Goal: Task Accomplishment & Management: Use online tool/utility

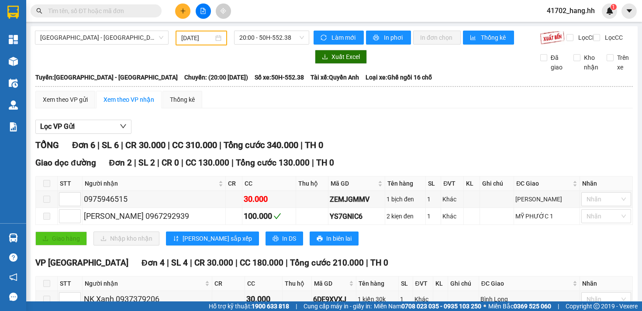
click at [201, 36] on input "[DATE]" at bounding box center [197, 38] width 32 height 10
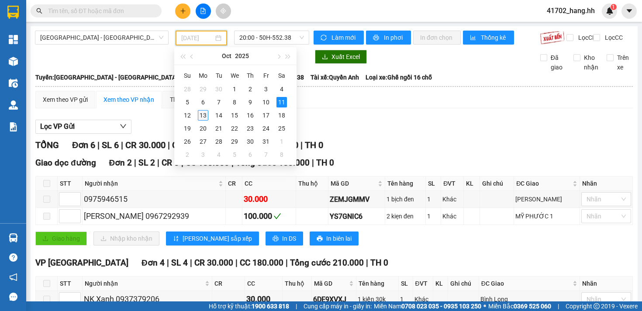
click at [201, 113] on div "13" at bounding box center [203, 115] width 10 height 10
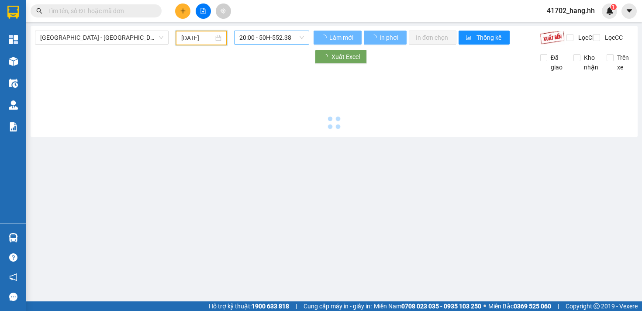
type input "[DATE]"
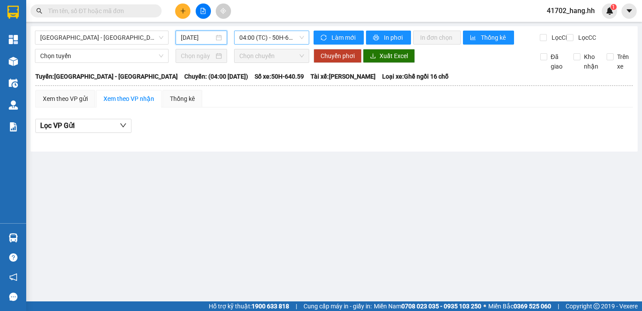
click at [245, 41] on span "04:00 (TC) - 50H-640.59" at bounding box center [271, 37] width 65 height 13
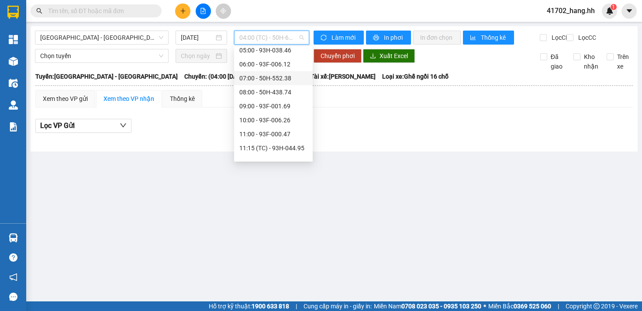
scroll to position [70, 0]
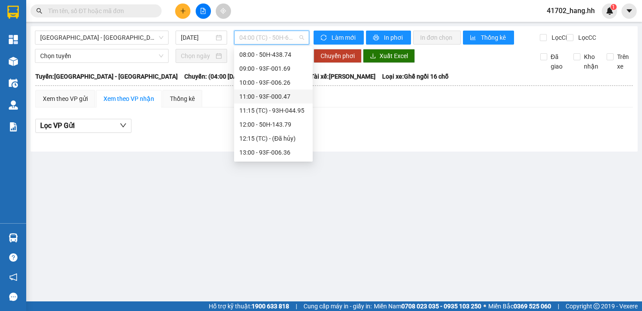
click at [268, 92] on div "11:00 - 93F-000.47" at bounding box center [273, 97] width 68 height 10
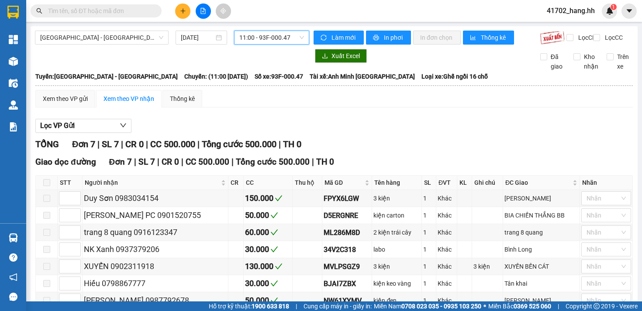
click at [259, 39] on span "11:00 - 93F-000.47" at bounding box center [271, 37] width 65 height 13
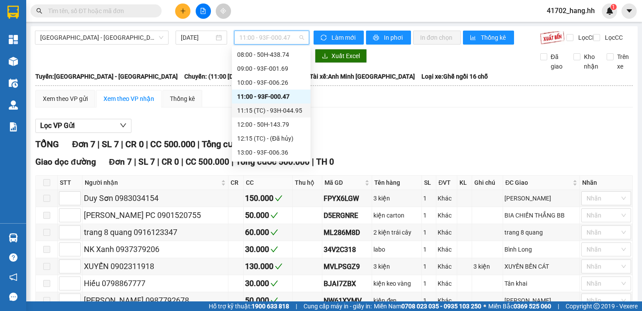
click at [275, 104] on div "11:15 (TC) - 93H-044.95" at bounding box center [271, 110] width 79 height 14
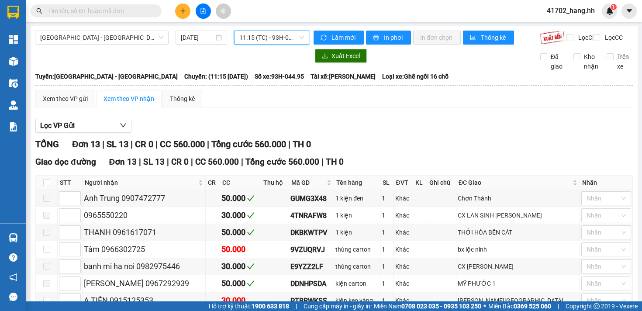
click at [262, 43] on span "11:15 (TC) - 93H-044.95" at bounding box center [271, 37] width 65 height 13
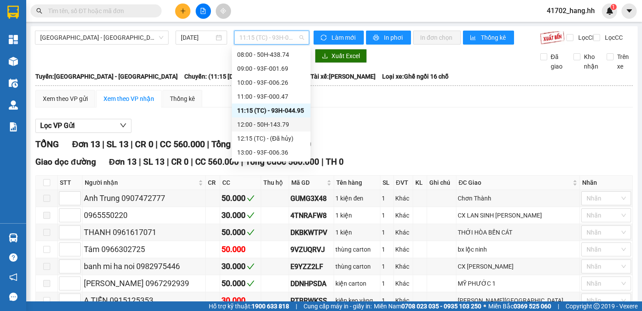
click at [269, 122] on div "12:00 - 50H-143.79" at bounding box center [271, 125] width 68 height 10
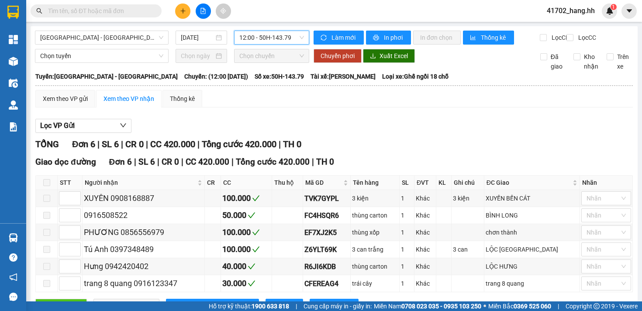
click at [264, 41] on span "12:00 - 50H-143.79" at bounding box center [271, 37] width 65 height 13
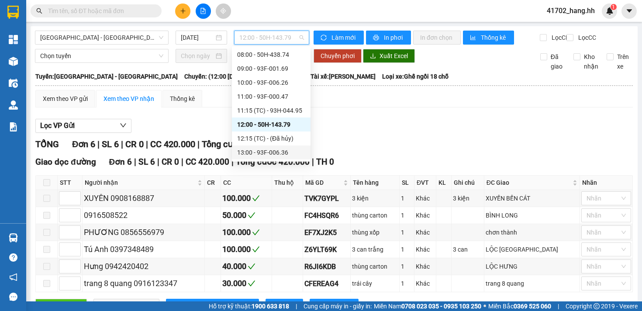
click at [275, 149] on div "13:00 - 93F-006.36" at bounding box center [271, 153] width 68 height 10
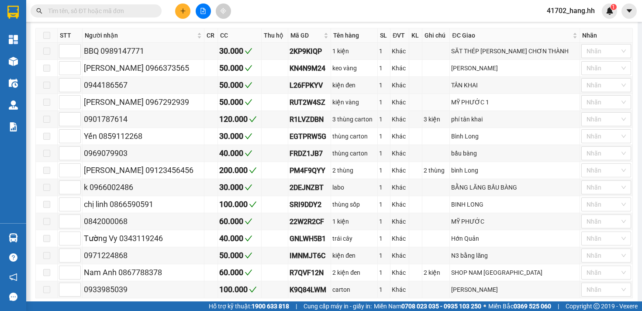
scroll to position [13, 0]
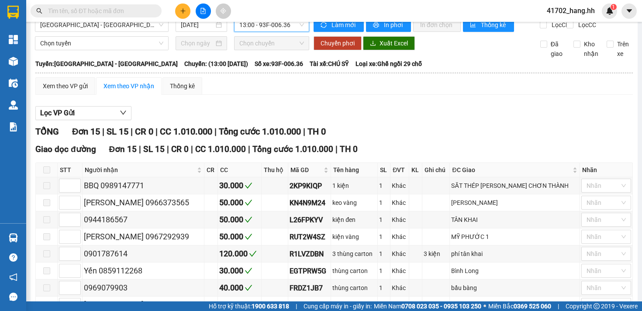
click at [282, 29] on span "13:00 - 93F-006.36" at bounding box center [271, 24] width 65 height 13
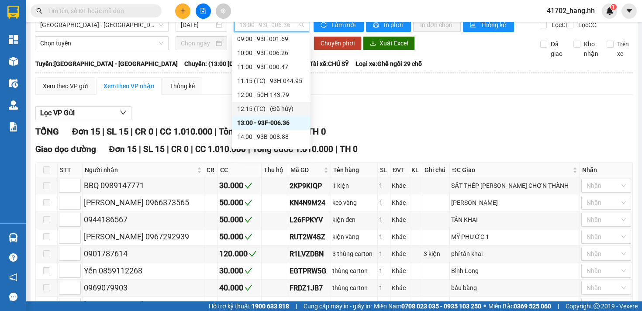
scroll to position [96, 0]
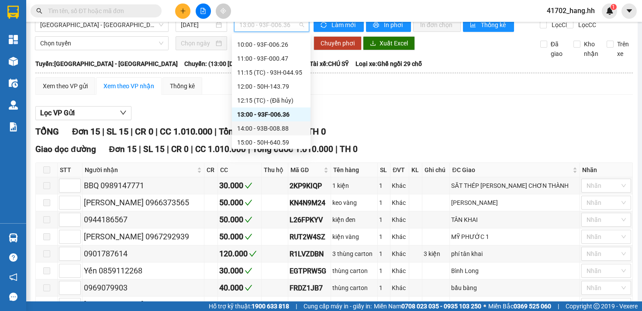
click at [289, 124] on div "14:00 - 93B-008.88" at bounding box center [271, 129] width 68 height 10
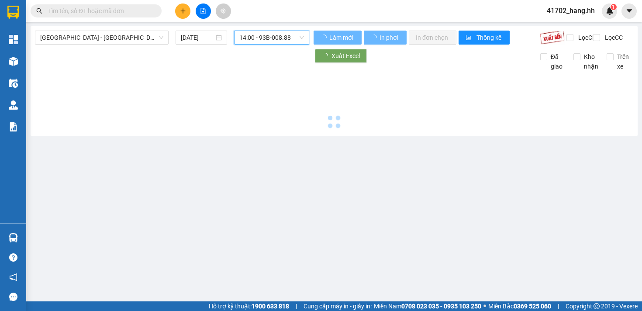
scroll to position [0, 0]
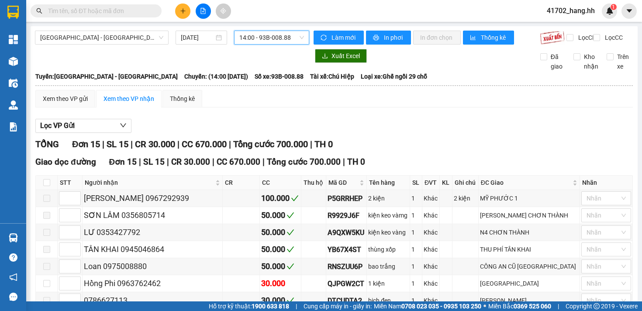
click at [253, 34] on span "14:00 - 93B-008.88" at bounding box center [271, 37] width 65 height 13
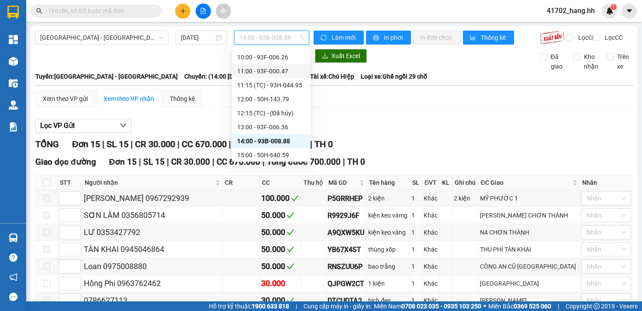
click at [280, 71] on div "11:00 - 93F-000.47" at bounding box center [271, 71] width 68 height 10
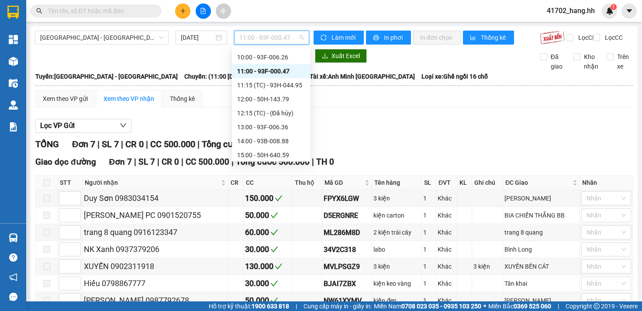
click at [274, 43] on span "11:00 - 93F-000.47" at bounding box center [271, 37] width 65 height 13
click at [277, 100] on div "12:00 - 50H-143.79" at bounding box center [271, 99] width 68 height 10
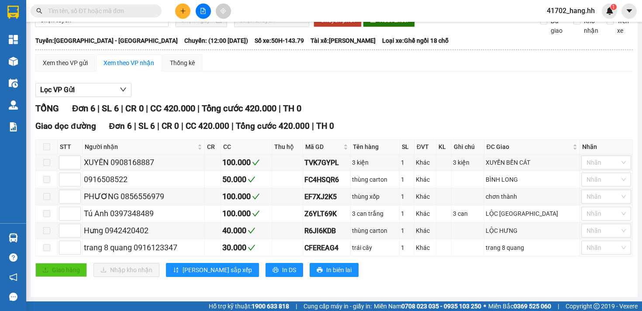
scroll to position [43, 0]
